Goal: Task Accomplishment & Management: Complete application form

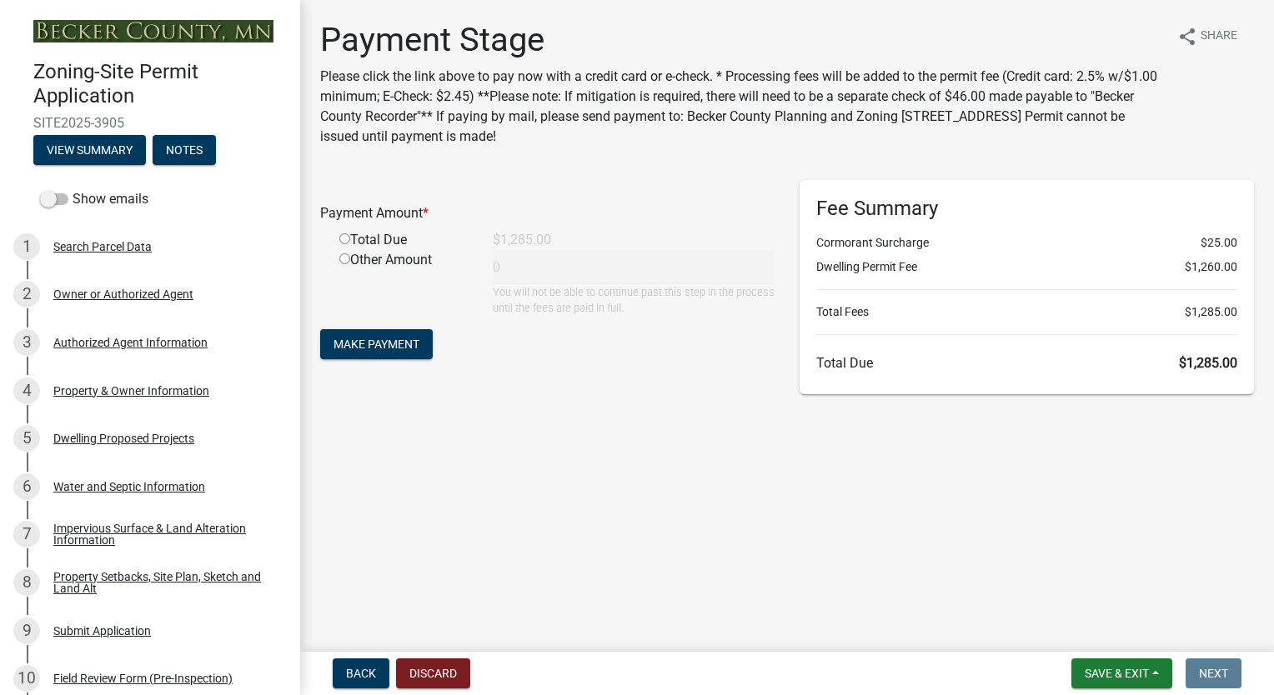
click at [382, 242] on div "Total Due" at bounding box center [403, 240] width 153 height 20
click at [346, 235] on input "radio" at bounding box center [344, 238] width 11 height 11
radio input "true"
type input "1285"
click at [391, 352] on button "Make Payment" at bounding box center [376, 344] width 113 height 30
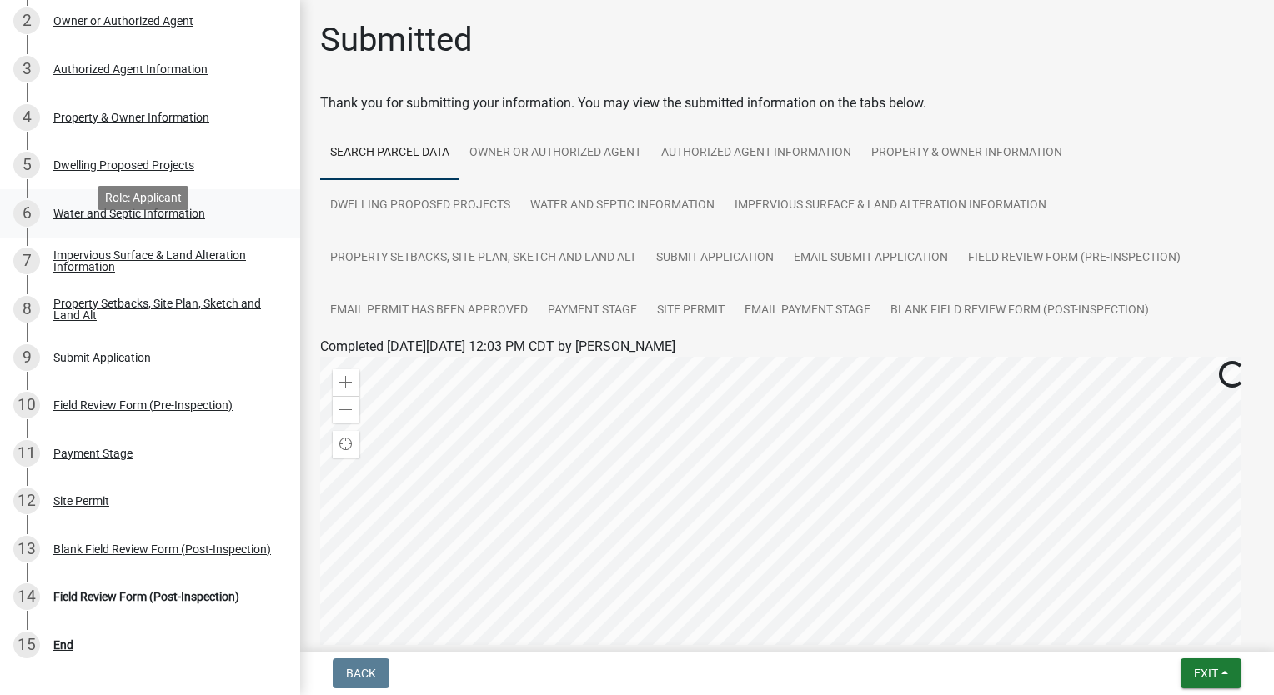
scroll to position [333, 0]
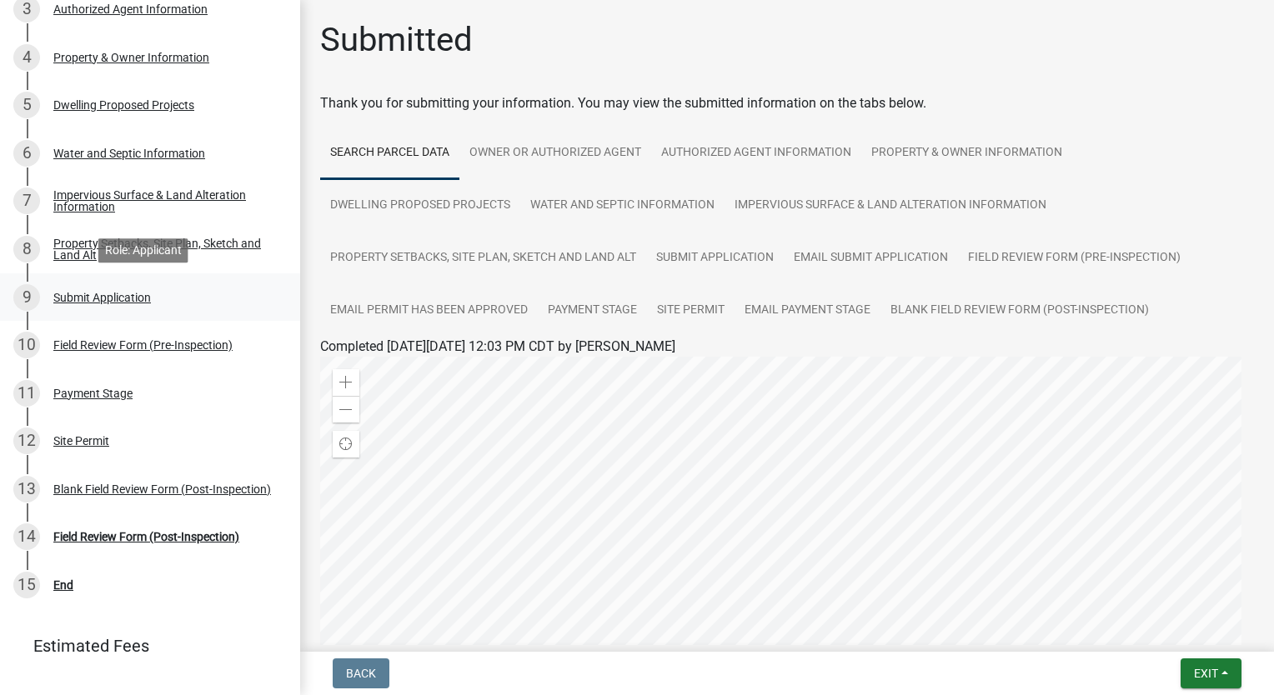
click at [82, 295] on div "Submit Application" at bounding box center [102, 298] width 98 height 12
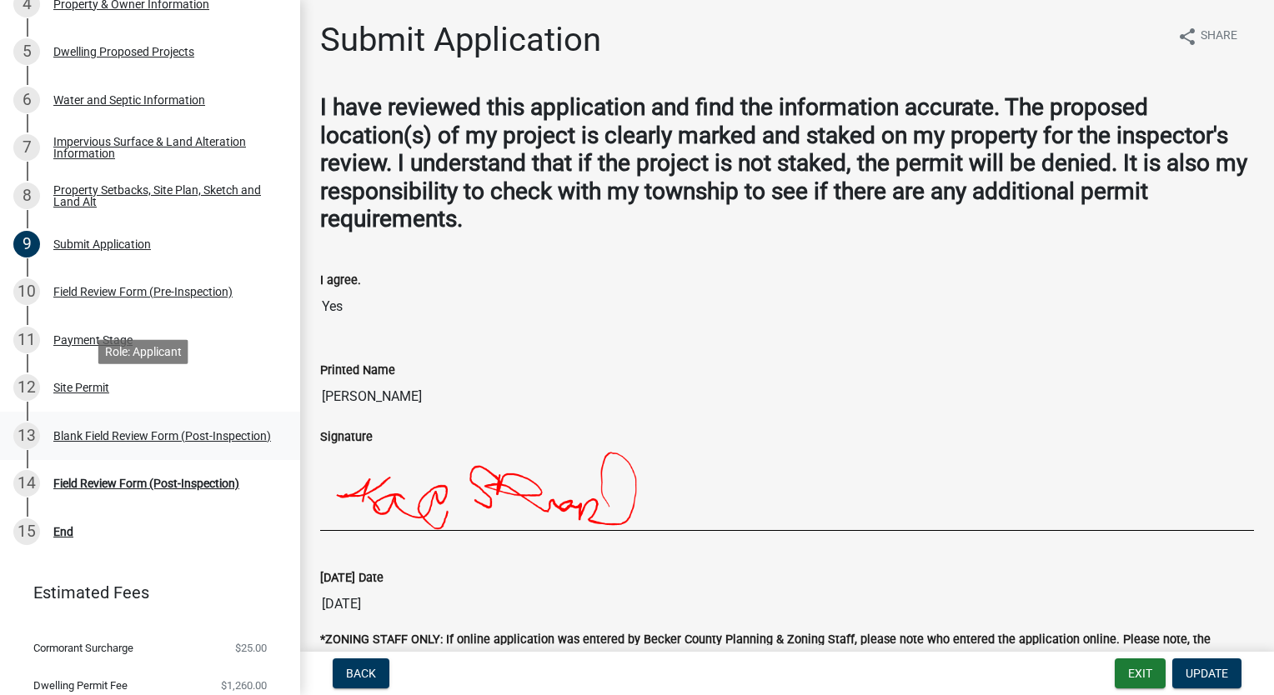
scroll to position [439, 0]
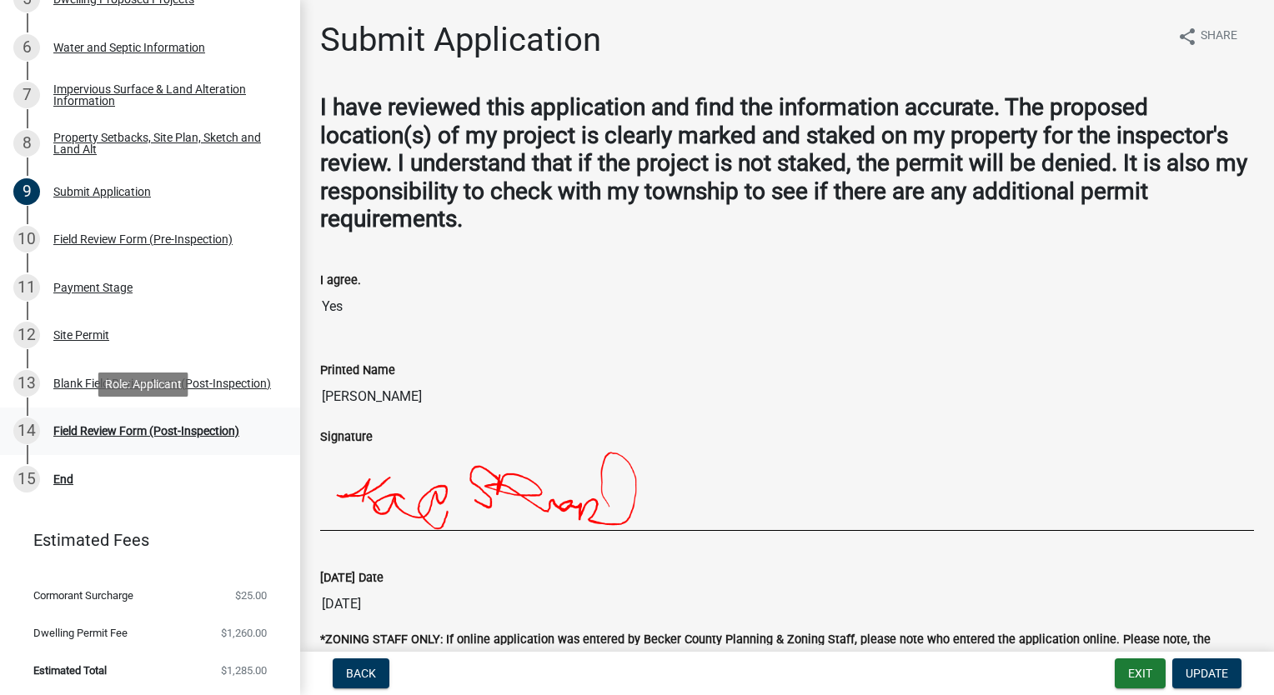
click at [218, 432] on div "Field Review Form (Post-Inspection)" at bounding box center [146, 431] width 186 height 12
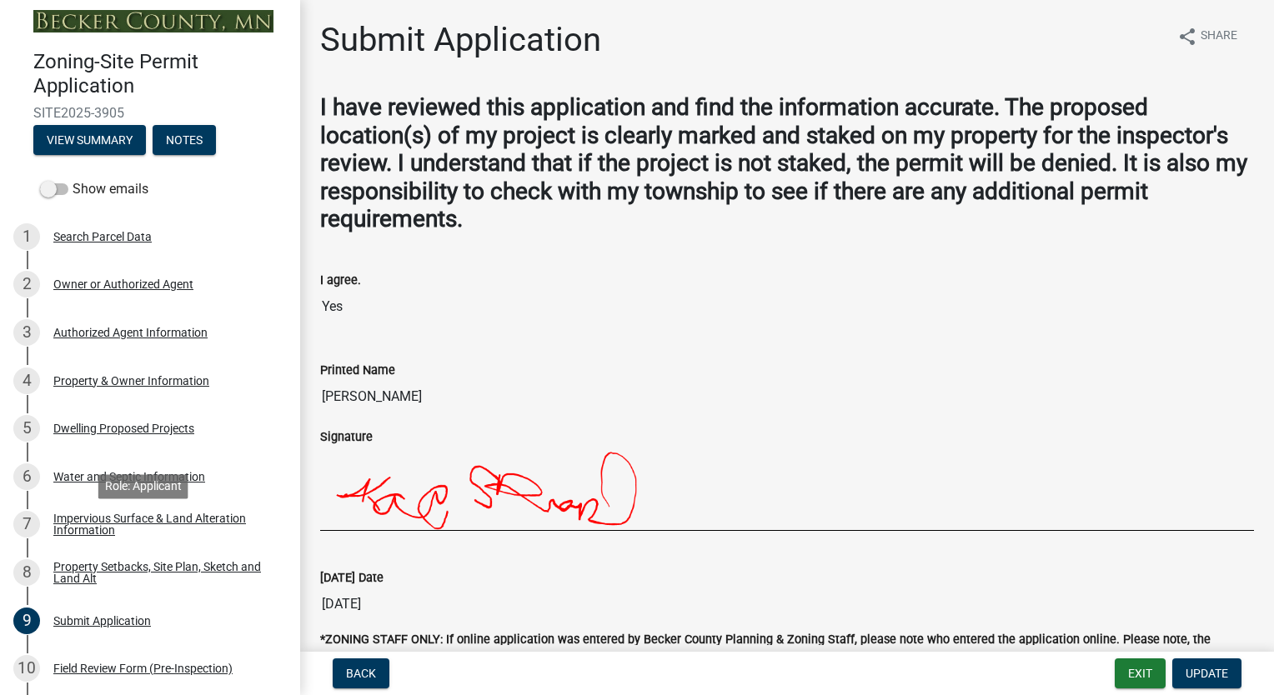
scroll to position [0, 0]
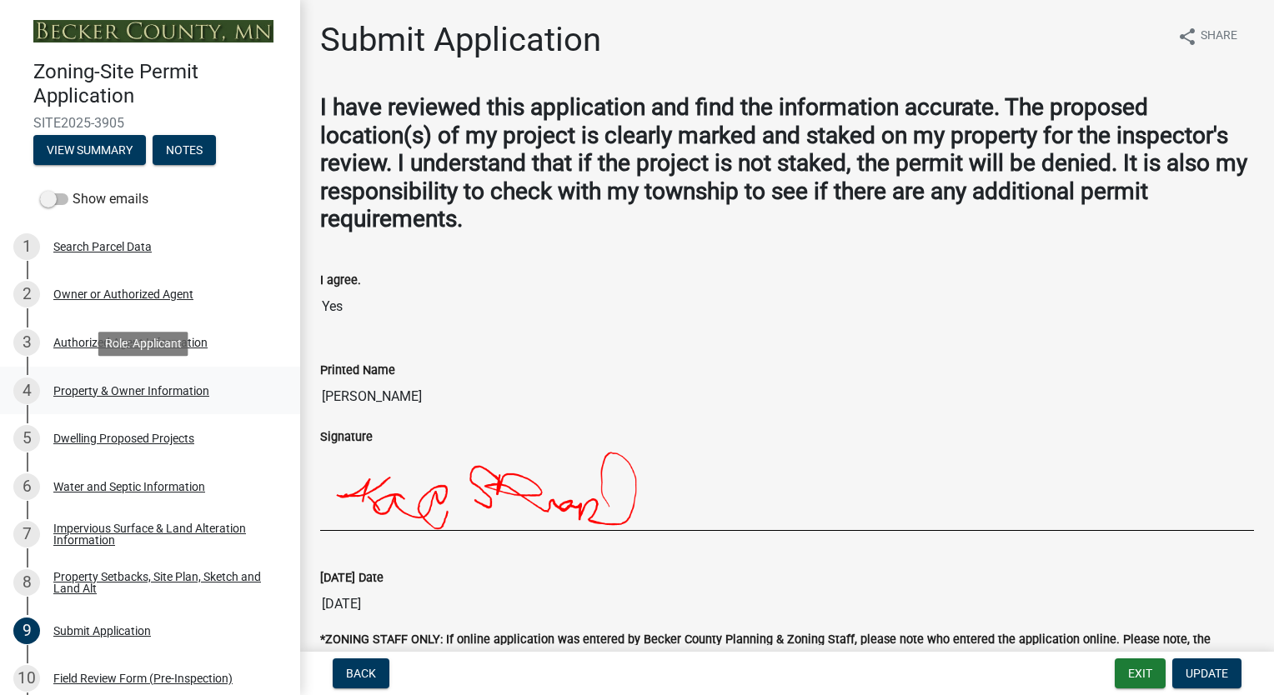
click at [141, 388] on div "Property & Owner Information" at bounding box center [131, 391] width 156 height 12
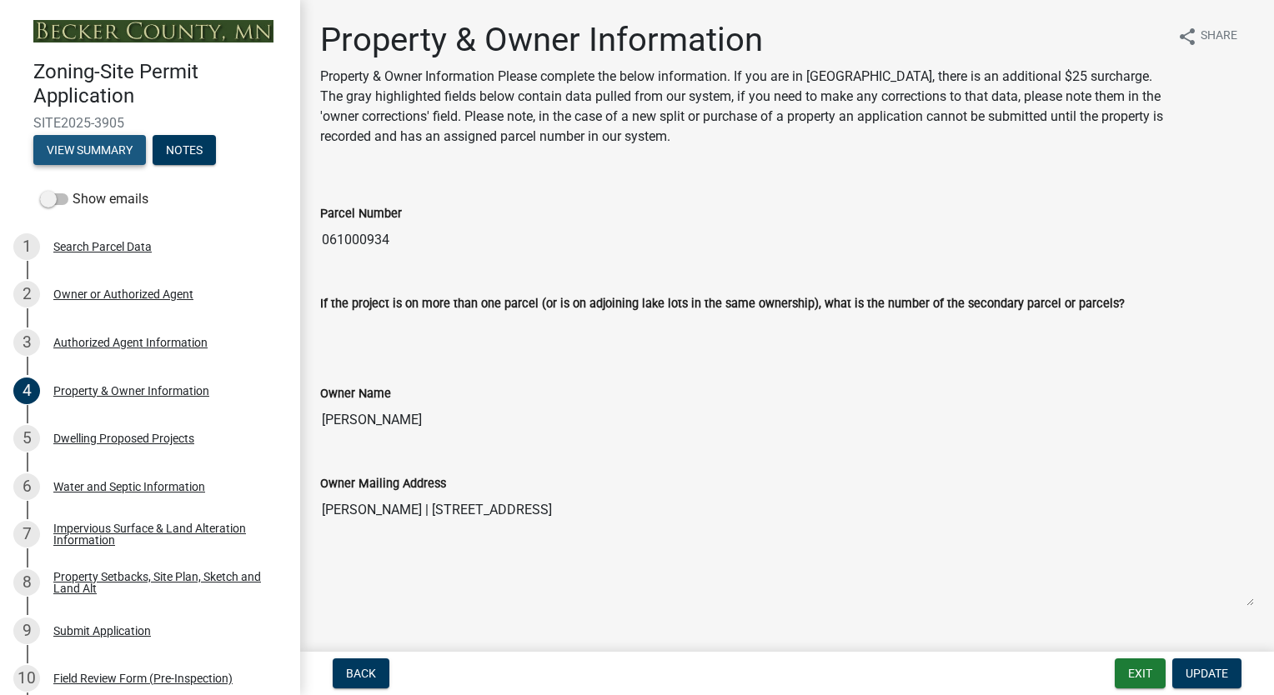
click at [97, 160] on button "View Summary" at bounding box center [89, 150] width 113 height 30
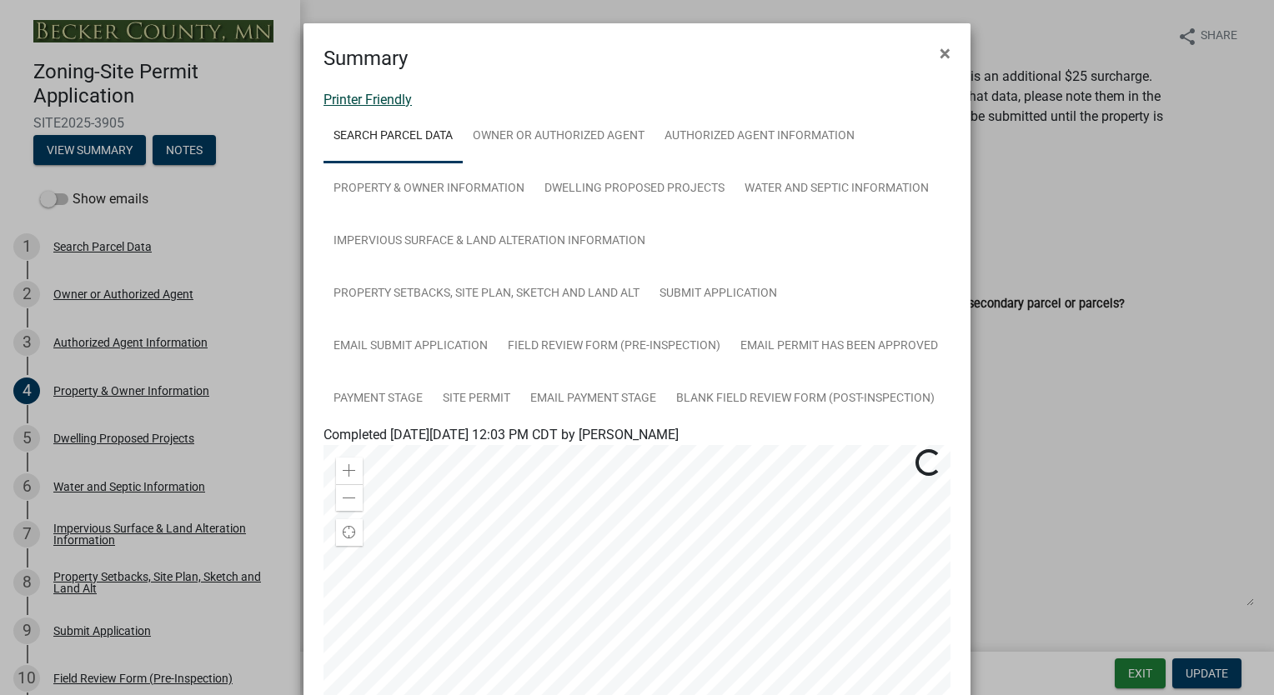
click at [384, 100] on link "Printer Friendly" at bounding box center [367, 100] width 88 height 16
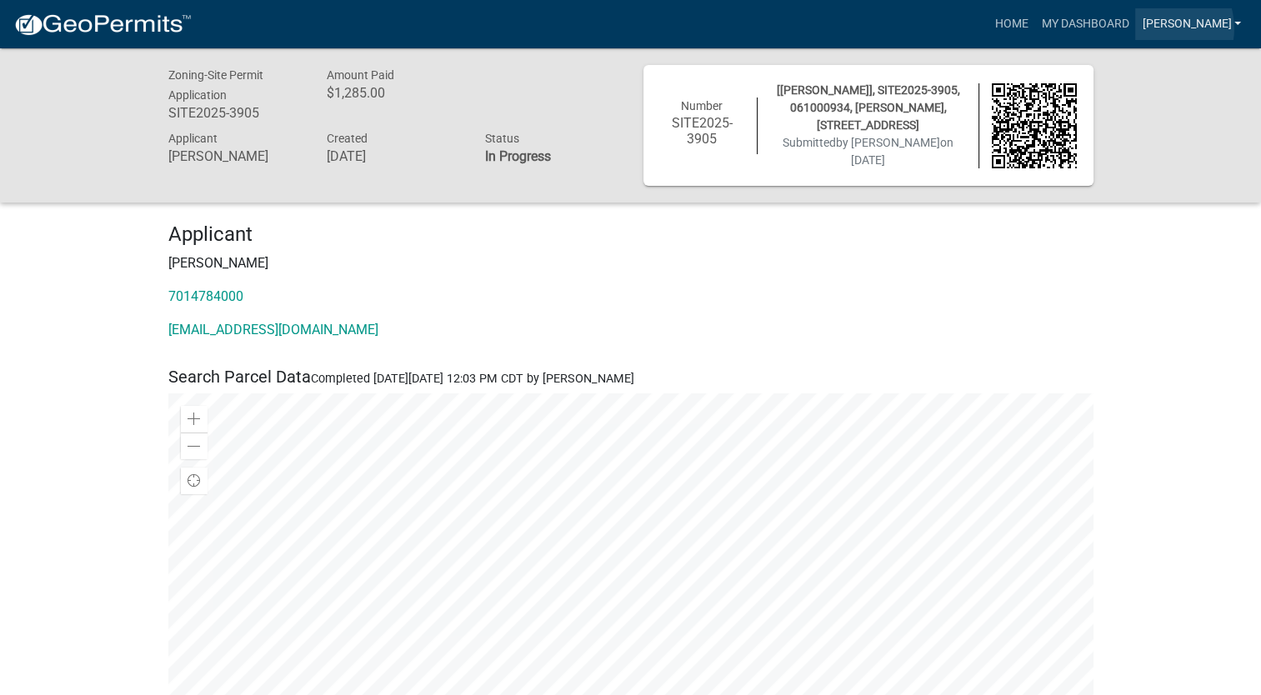
click at [1205, 28] on link "KaraS" at bounding box center [1191, 24] width 113 height 32
